Goal: Find specific page/section: Find specific page/section

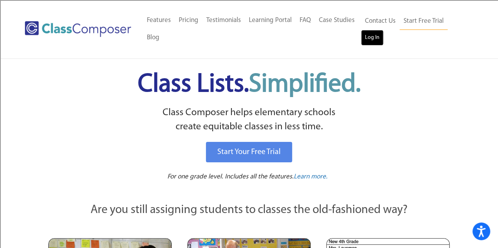
click at [370, 36] on link "Log In" at bounding box center [372, 38] width 22 height 16
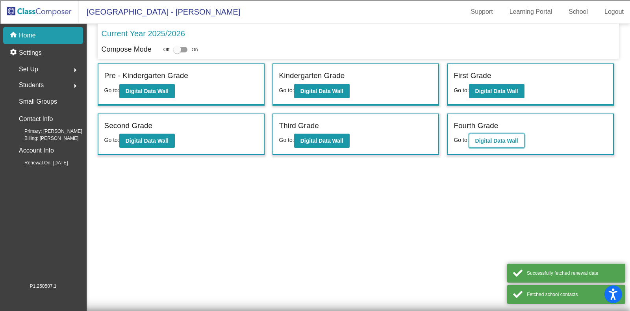
click at [511, 137] on b "Digital Data Wall" at bounding box center [496, 140] width 43 height 6
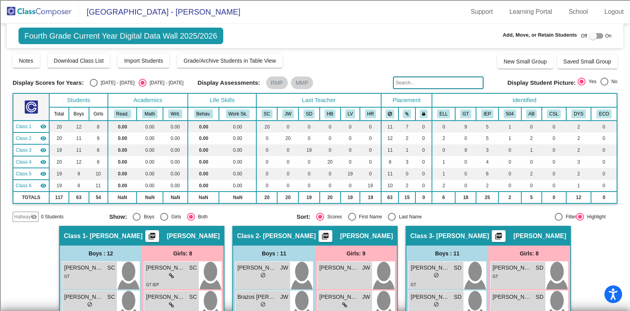
click at [110, 84] on div "[DATE] - [DATE]" at bounding box center [116, 82] width 37 height 7
click at [94, 87] on input "[DATE] - [DATE]" at bounding box center [93, 87] width 0 height 0
radio input "true"
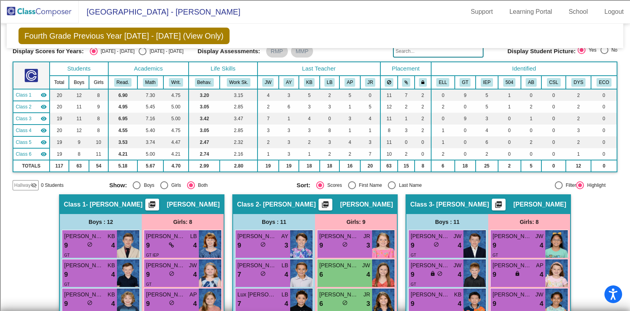
scroll to position [18, 0]
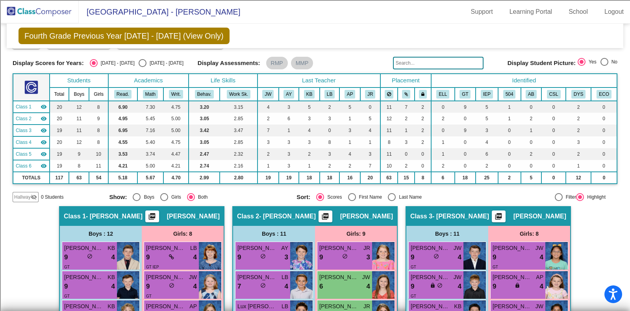
click at [400, 195] on div "Last Name" at bounding box center [409, 196] width 26 height 7
click at [392, 201] on input "Last Name" at bounding box center [391, 201] width 0 height 0
radio input "true"
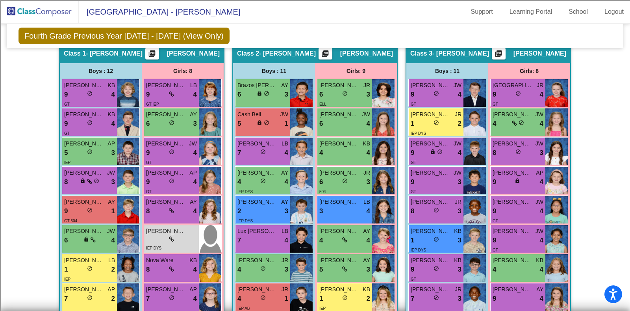
scroll to position [166, 0]
